Goal: Task Accomplishment & Management: Manage account settings

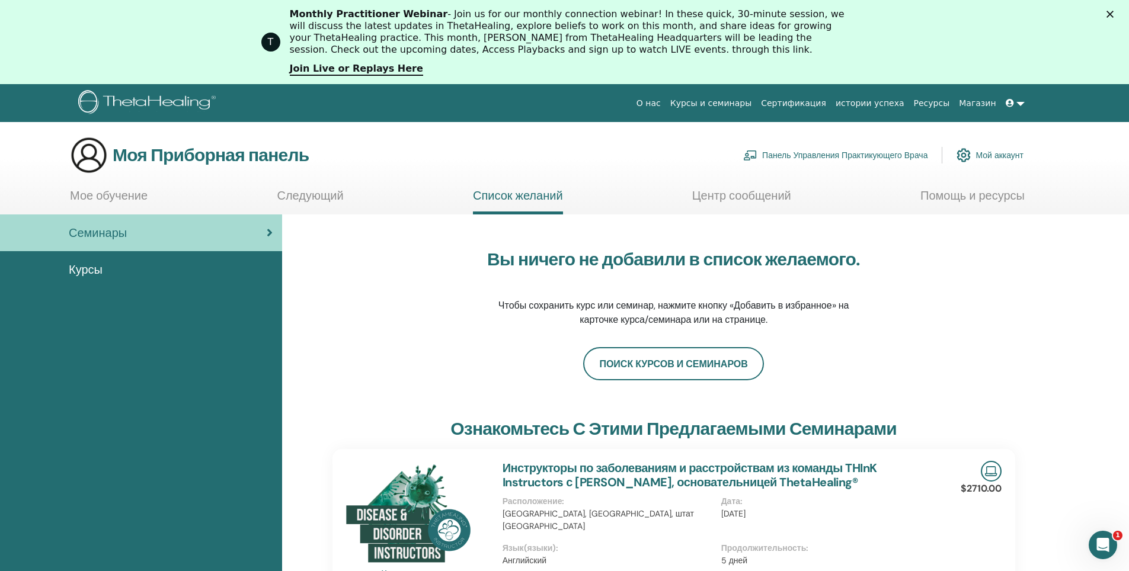
click at [828, 104] on body "О нас Курсы и семинары Сертификация истории успеха Ресурсы Магазин EY Elena Yas…" at bounding box center [564, 327] width 1129 height 487
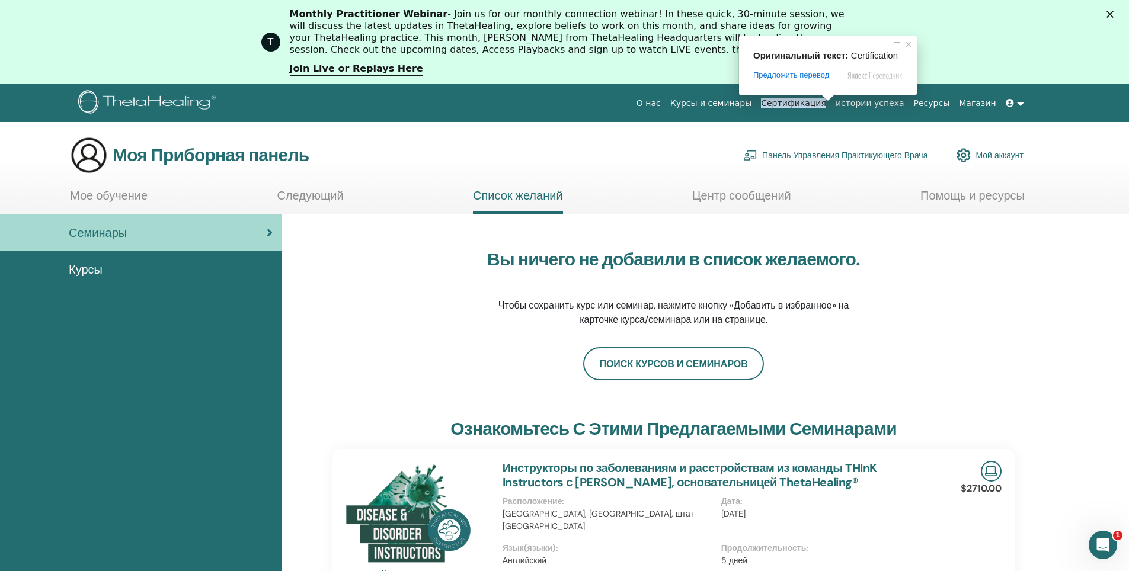
click at [809, 104] on ya-tr-span "Сертификация" at bounding box center [793, 102] width 65 height 9
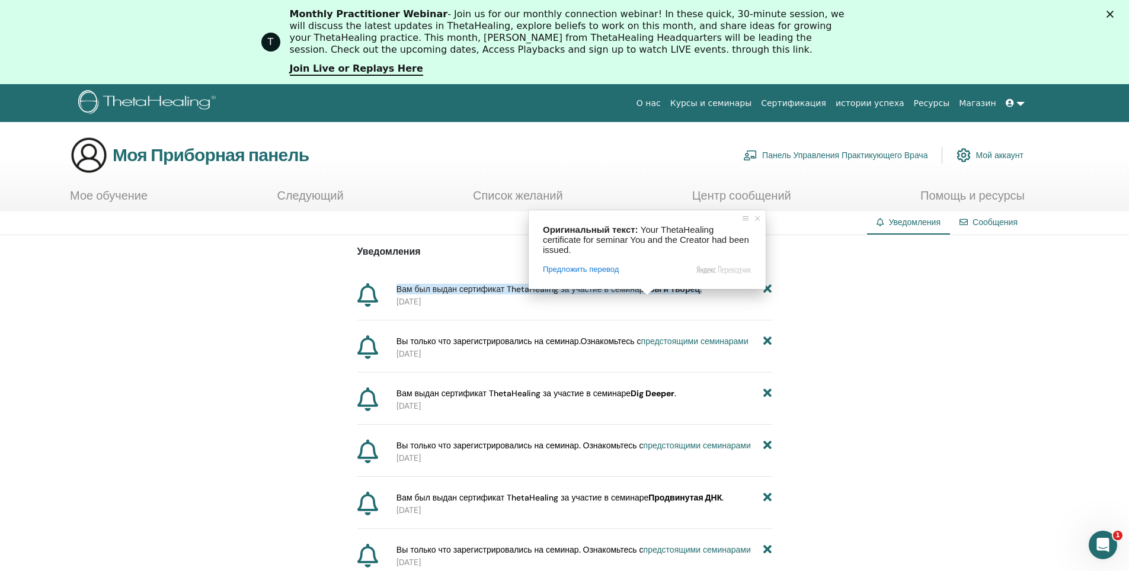
click at [683, 289] on ya-tr-span "Вы и Творец" at bounding box center [674, 289] width 52 height 11
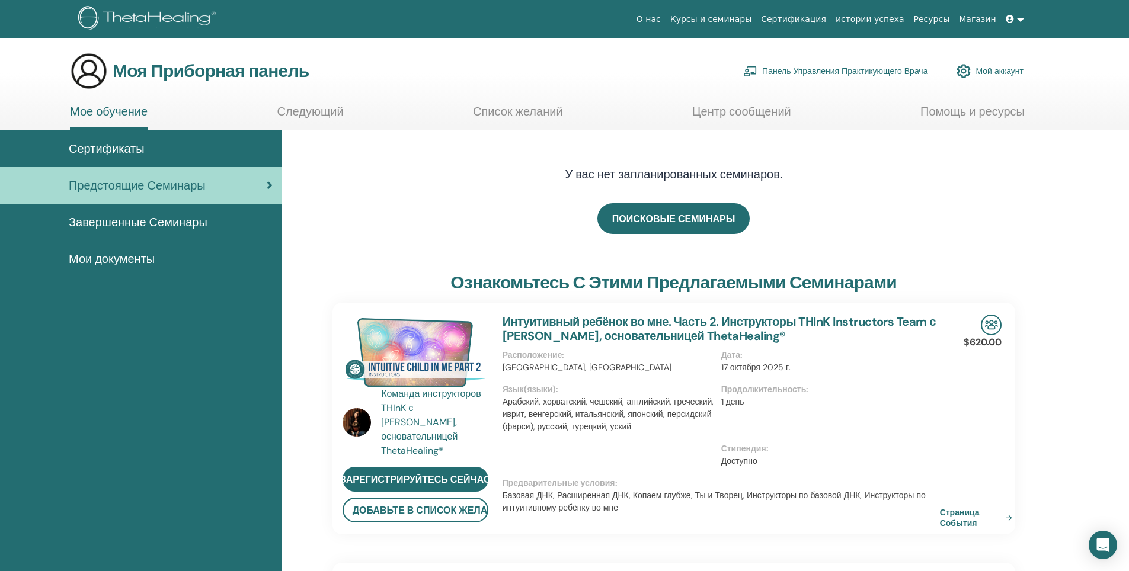
click at [142, 261] on ya-tr-span "Мои документы" at bounding box center [112, 258] width 86 height 15
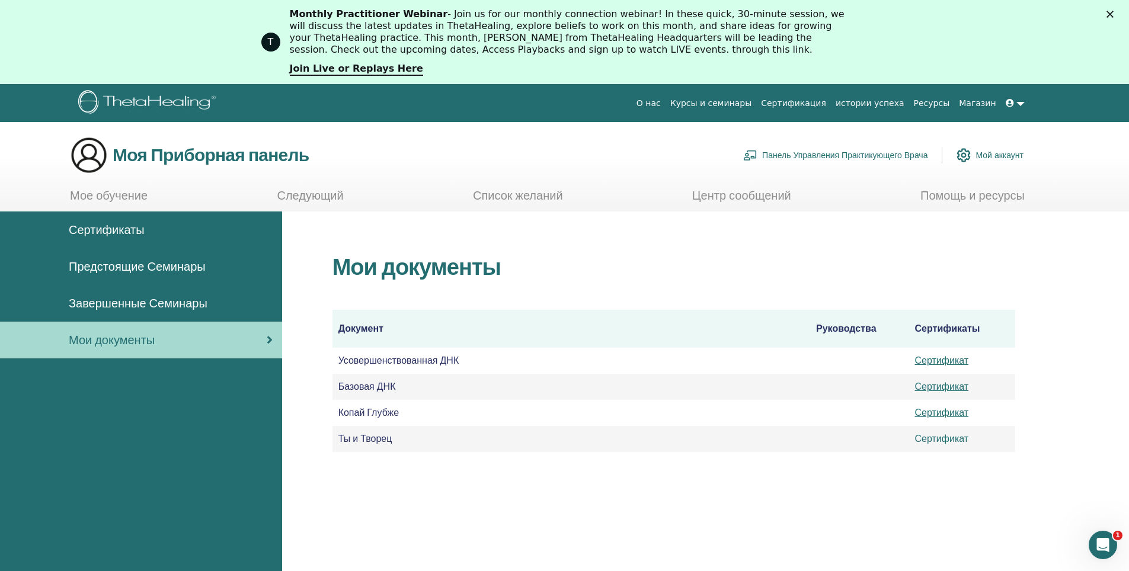
click at [940, 437] on link "Сертификат" at bounding box center [942, 439] width 54 height 12
